Goal: Task Accomplishment & Management: Manage account settings

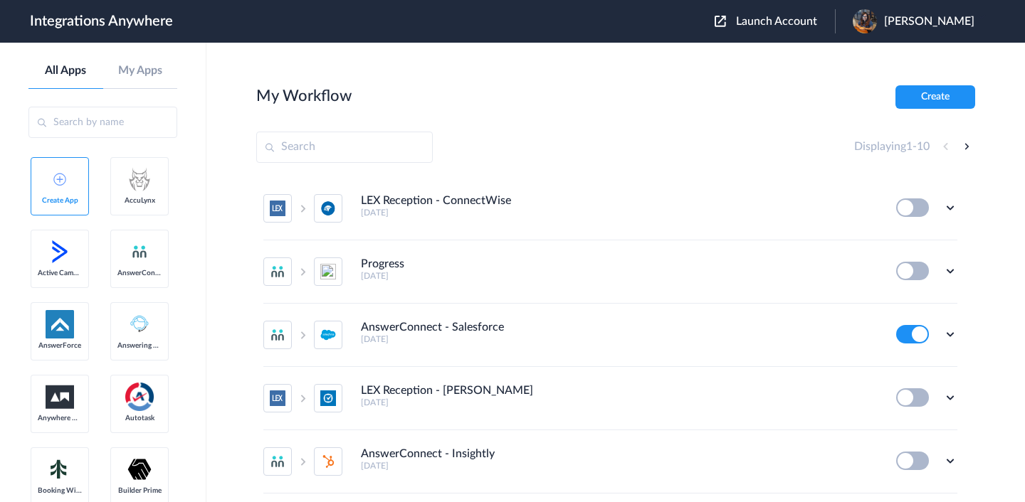
click at [726, 25] on img at bounding box center [719, 21] width 11 height 11
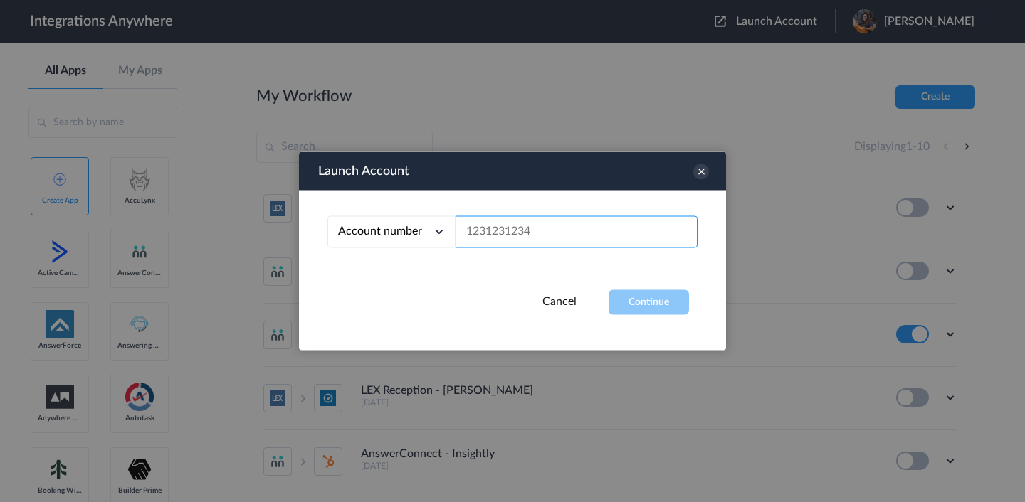
click at [517, 231] on input "text" at bounding box center [576, 232] width 242 height 32
paste input "8973204512"
type input "8973204512"
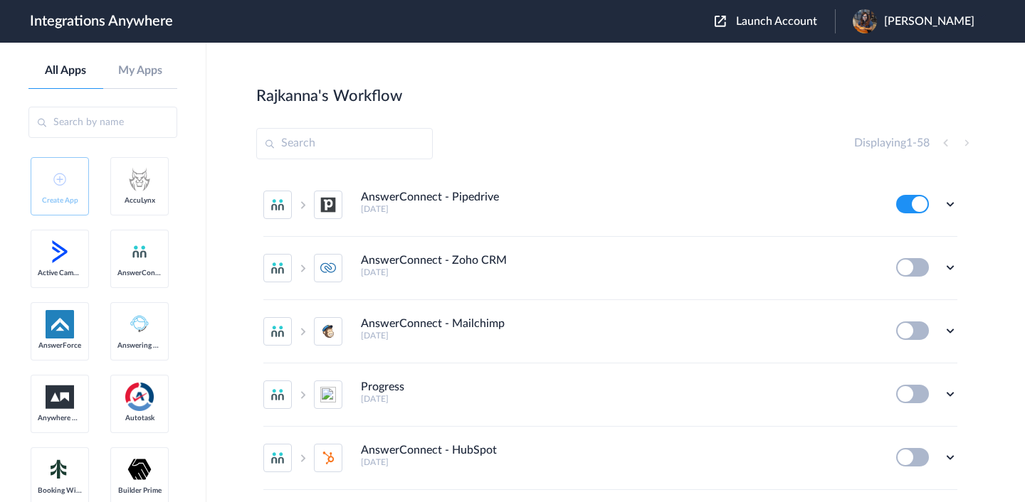
click at [389, 144] on input "text" at bounding box center [344, 143] width 176 height 31
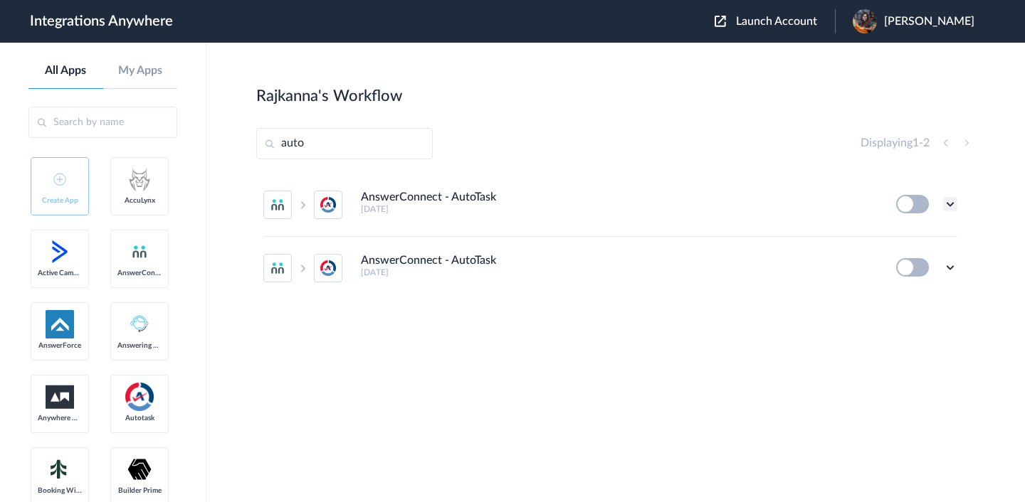
type input "auto"
click at [952, 199] on icon at bounding box center [950, 204] width 14 height 14
click at [907, 292] on span "Delete" at bounding box center [906, 290] width 28 height 10
click at [891, 297] on span "Are you sure?" at bounding box center [900, 296] width 51 height 22
click at [953, 202] on icon at bounding box center [950, 204] width 14 height 14
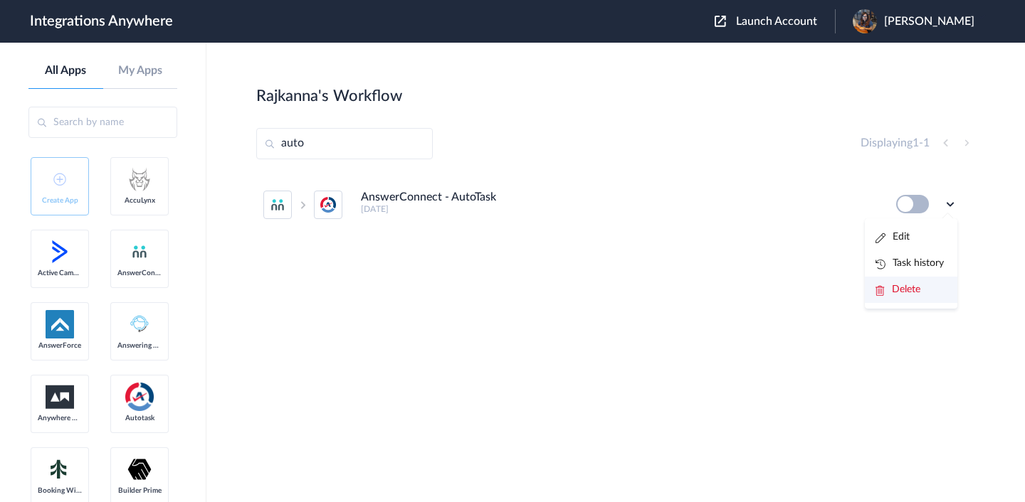
click at [909, 297] on li "Delete" at bounding box center [911, 290] width 93 height 26
click at [909, 297] on li "Are you sure?" at bounding box center [911, 296] width 93 height 38
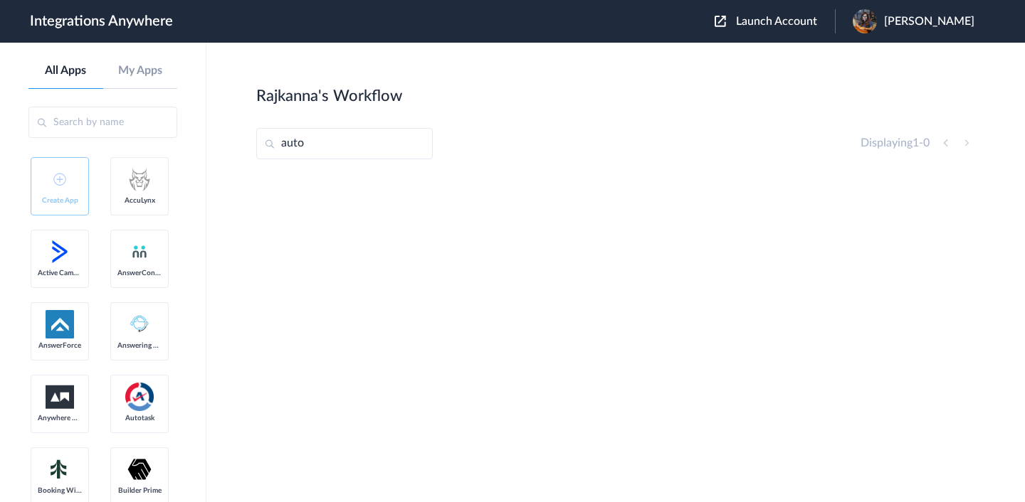
click at [726, 22] on img at bounding box center [719, 21] width 11 height 11
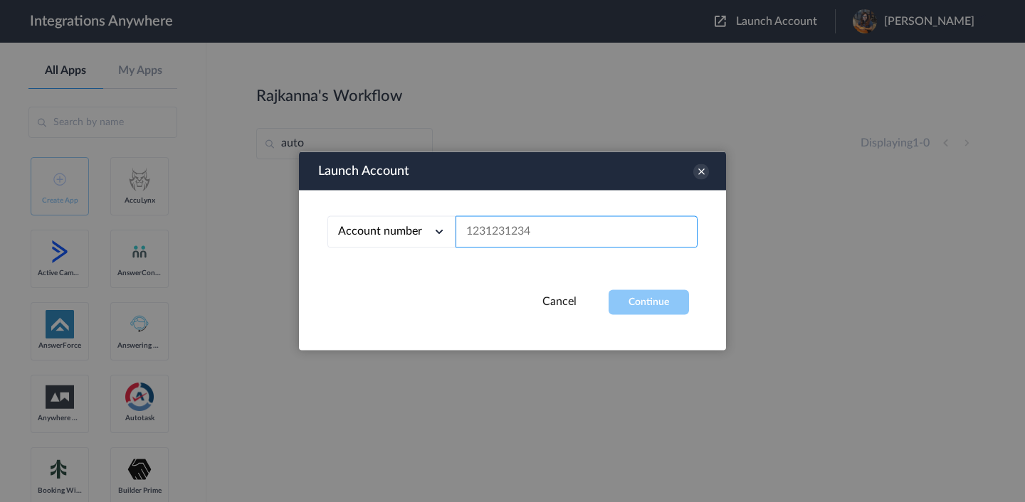
click at [519, 236] on input "text" at bounding box center [576, 232] width 242 height 32
paste input "8973204512"
type input "8973204512"
click at [635, 302] on button "Continue" at bounding box center [648, 302] width 80 height 25
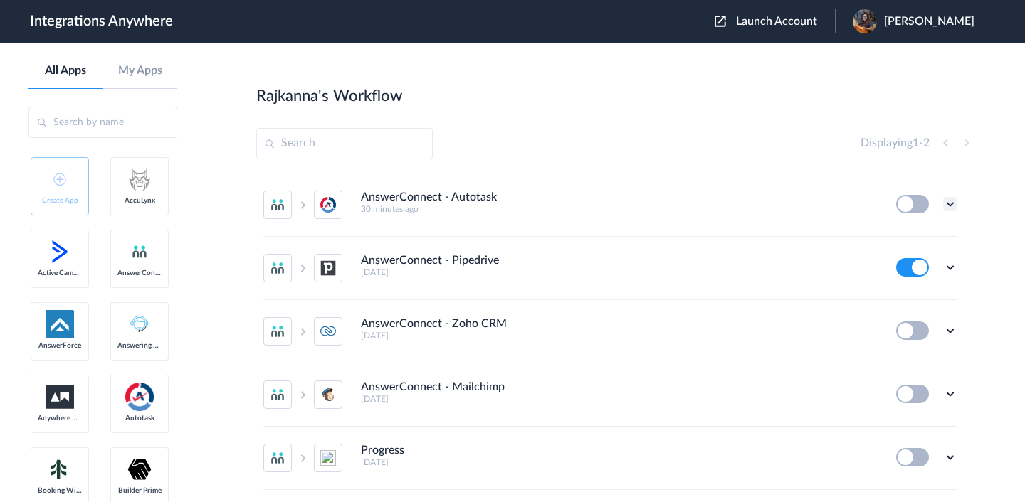
click at [944, 201] on icon at bounding box center [950, 204] width 14 height 14
click at [899, 285] on span "Delete" at bounding box center [906, 290] width 28 height 10
click at [901, 297] on li "Are you sure?" at bounding box center [911, 296] width 93 height 38
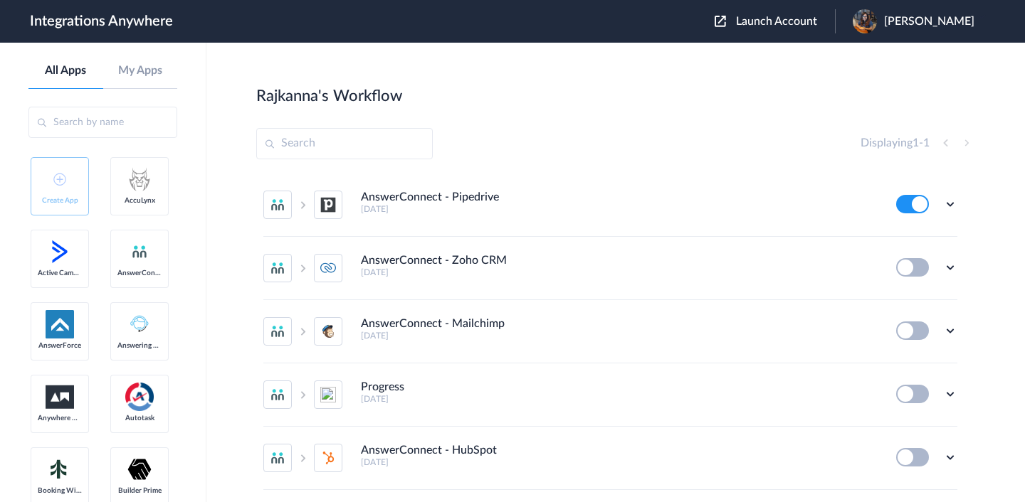
click at [726, 26] on img at bounding box center [719, 21] width 11 height 11
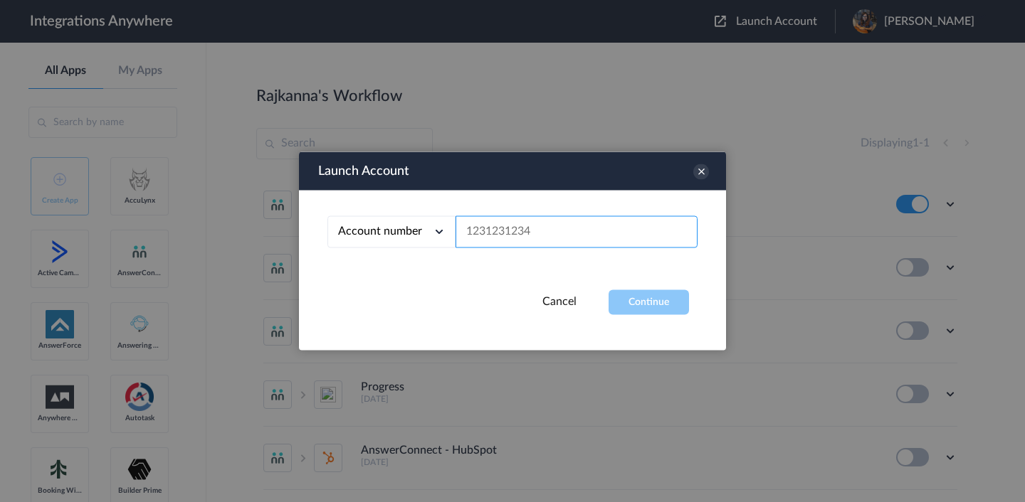
click at [535, 233] on input "text" at bounding box center [576, 232] width 242 height 32
paste input "8973204512"
type input "8973204512"
click at [631, 300] on button "Continue" at bounding box center [648, 302] width 80 height 25
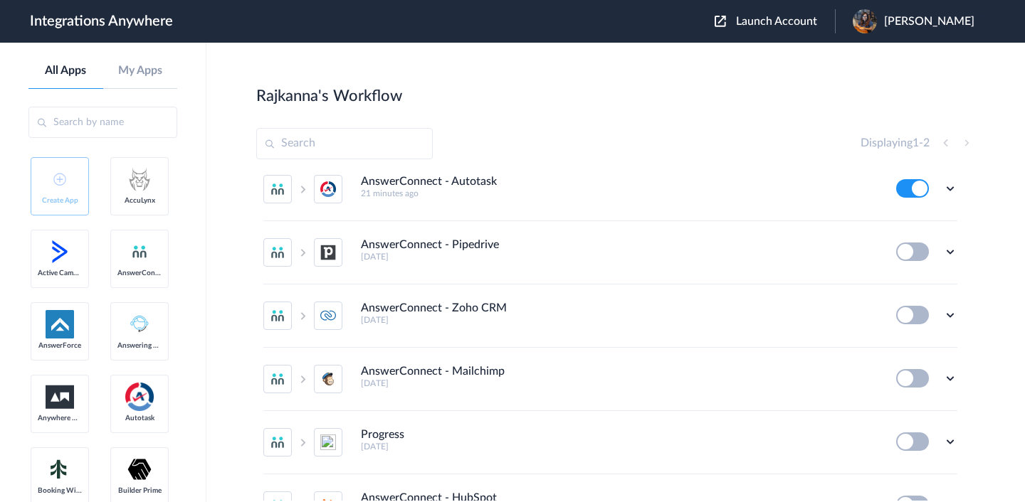
scroll to position [19, 0]
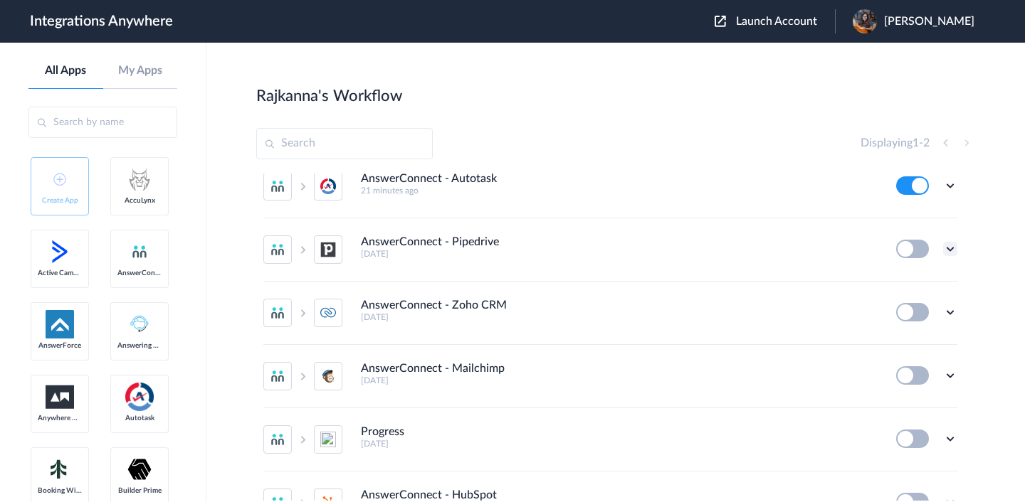
click at [944, 248] on icon at bounding box center [950, 249] width 14 height 14
click at [895, 329] on span "Delete" at bounding box center [906, 334] width 28 height 10
click at [886, 342] on span "Are you sure?" at bounding box center [900, 340] width 51 height 22
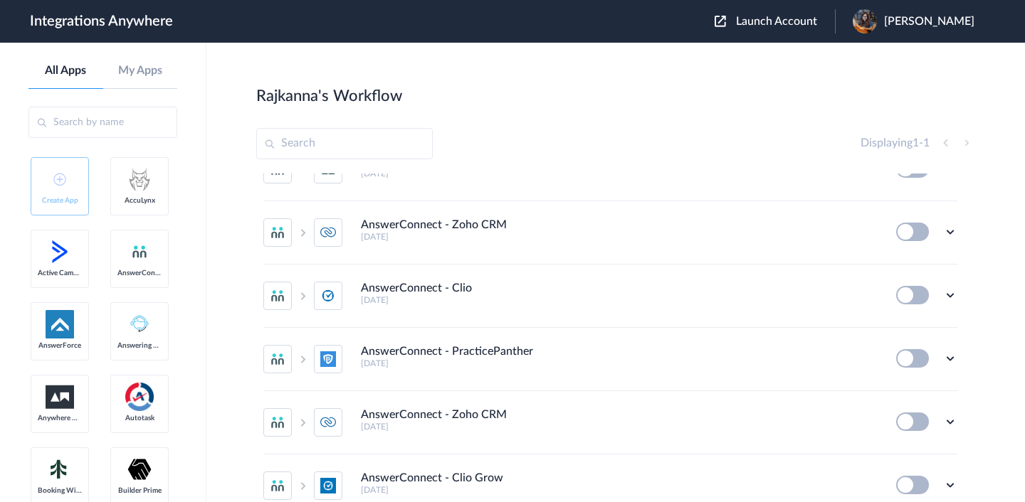
scroll to position [0, 0]
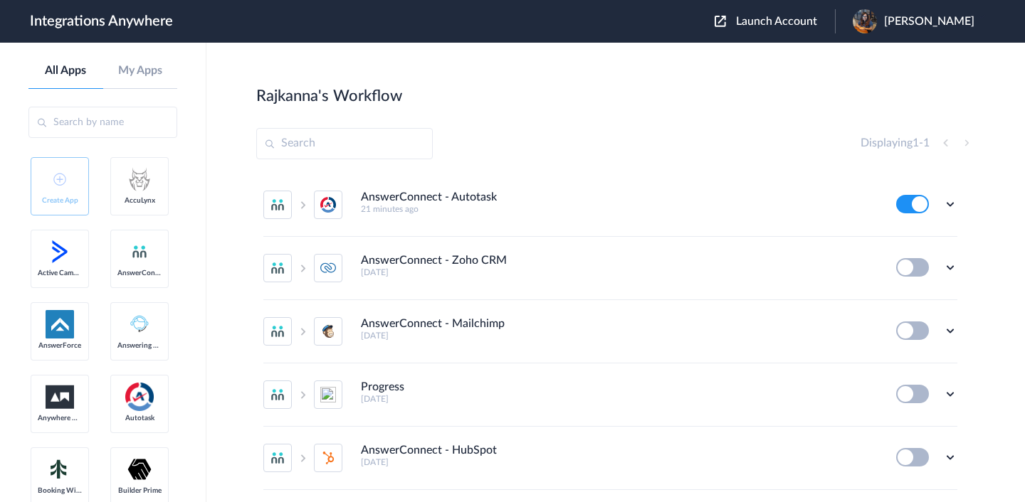
click at [374, 143] on input "text" at bounding box center [344, 143] width 176 height 31
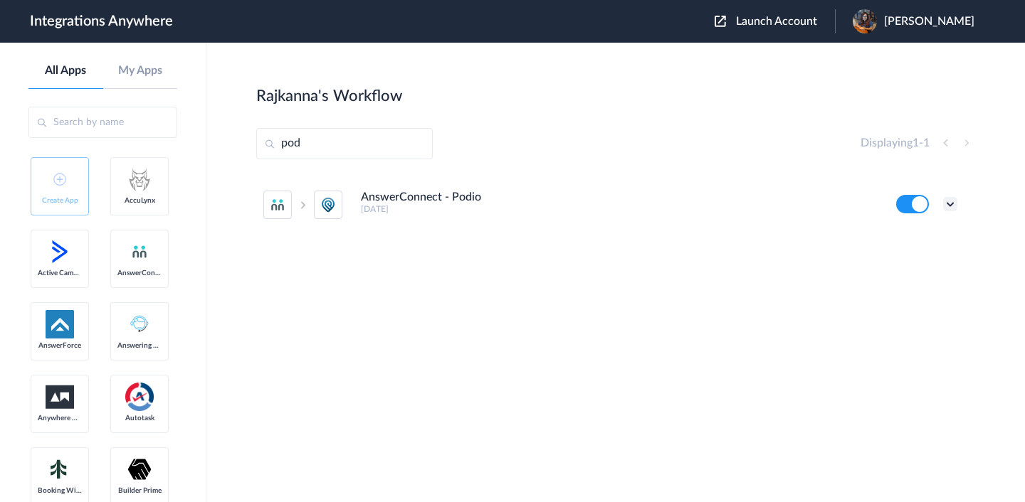
type input "pod"
click at [945, 206] on icon at bounding box center [950, 204] width 14 height 14
click at [905, 281] on li "Delete" at bounding box center [911, 290] width 93 height 26
click at [897, 297] on span "Are you sure?" at bounding box center [900, 296] width 51 height 22
